Goal: Information Seeking & Learning: Find specific fact

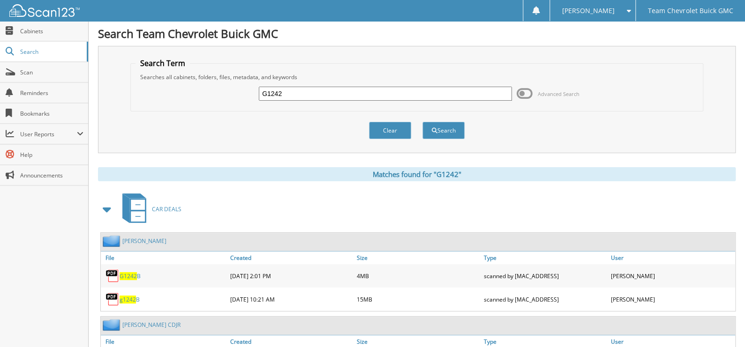
click at [390, 100] on div "G1242" at bounding box center [385, 94] width 253 height 16
click at [392, 99] on input "G1242" at bounding box center [385, 94] width 253 height 14
type input "c1570"
click at [423, 122] on button "Search" at bounding box center [444, 130] width 42 height 17
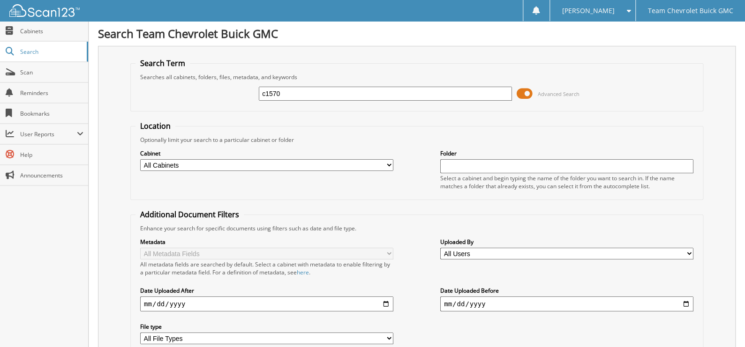
click at [521, 95] on span at bounding box center [525, 94] width 16 height 14
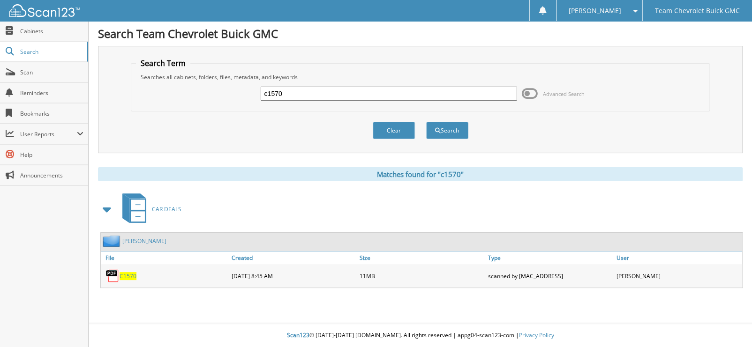
click at [126, 273] on span "C1570" at bounding box center [128, 276] width 17 height 8
click at [130, 272] on span "C1570" at bounding box center [128, 276] width 17 height 8
click at [310, 88] on input "c1570" at bounding box center [389, 94] width 256 height 14
type input "c2160c"
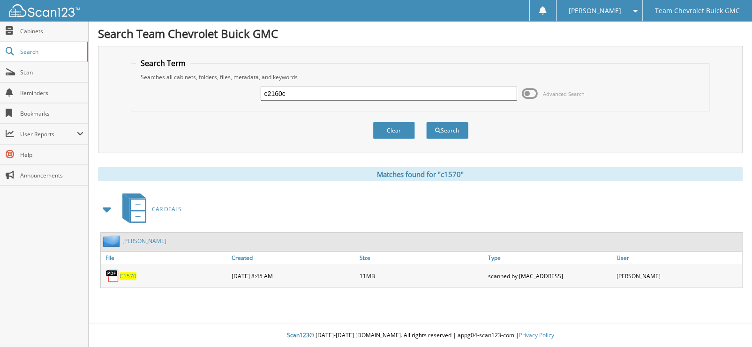
click at [426, 122] on button "Search" at bounding box center [447, 130] width 42 height 17
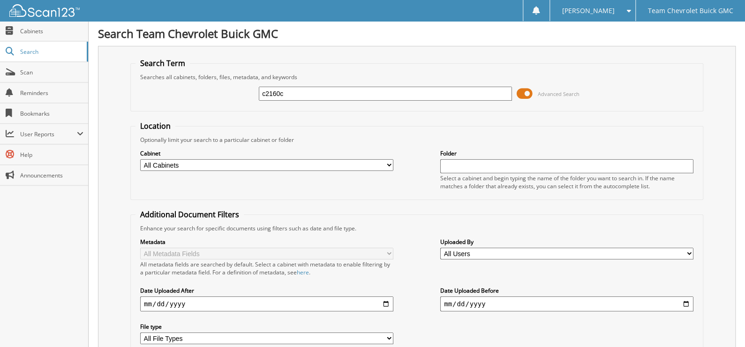
click at [522, 90] on span at bounding box center [525, 94] width 16 height 14
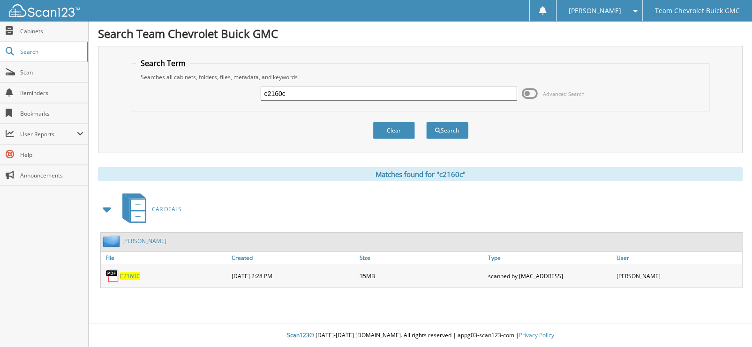
click at [128, 273] on span "C2160C" at bounding box center [130, 276] width 21 height 8
click at [381, 103] on div "c2160c Advanced Search" at bounding box center [420, 93] width 569 height 25
click at [384, 97] on input "c2160c" at bounding box center [389, 94] width 256 height 14
type input "c3518"
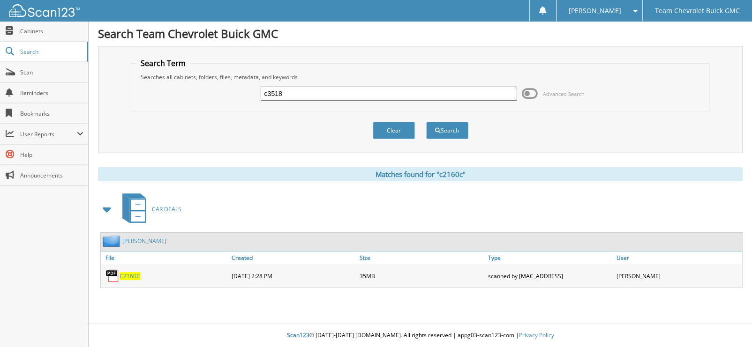
click at [426, 122] on button "Search" at bounding box center [447, 130] width 42 height 17
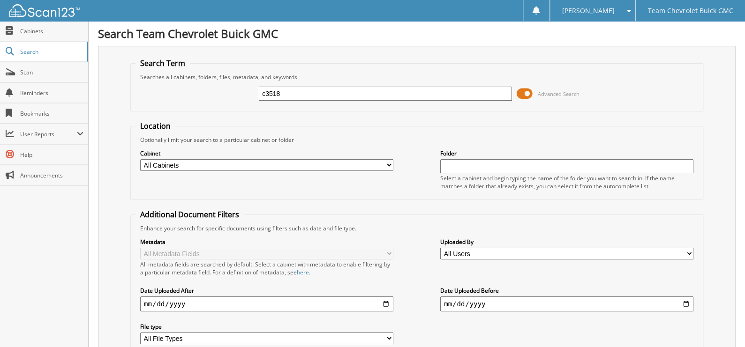
click at [521, 92] on span at bounding box center [525, 94] width 16 height 14
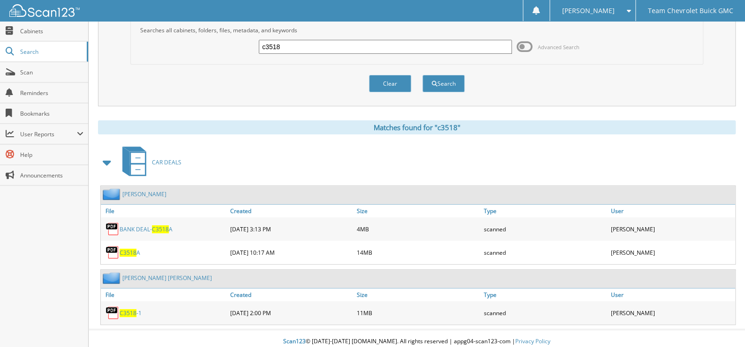
scroll to position [48, 0]
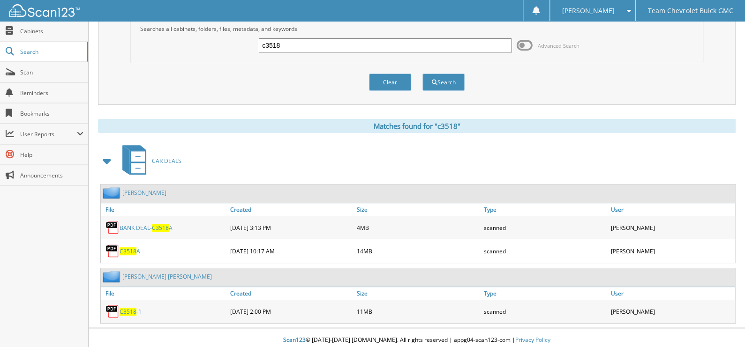
click at [128, 308] on span "C3518" at bounding box center [128, 312] width 17 height 8
